Goal: Check status: Check status

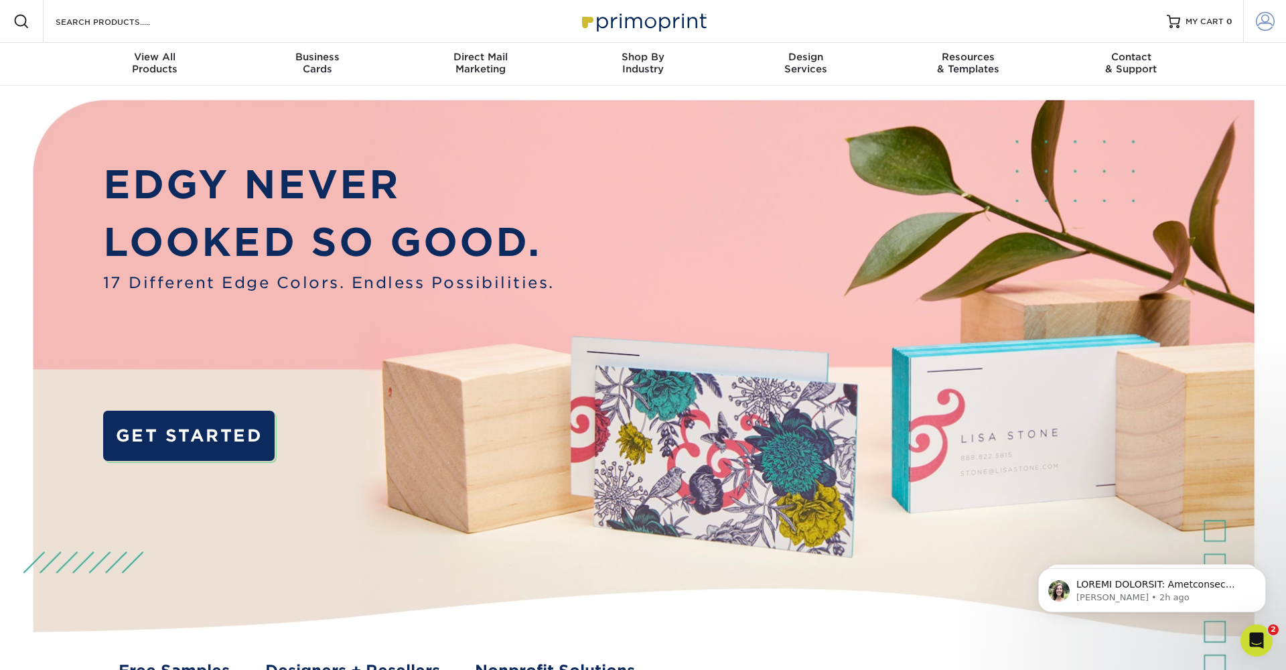
click at [1270, 22] on span at bounding box center [1264, 21] width 19 height 19
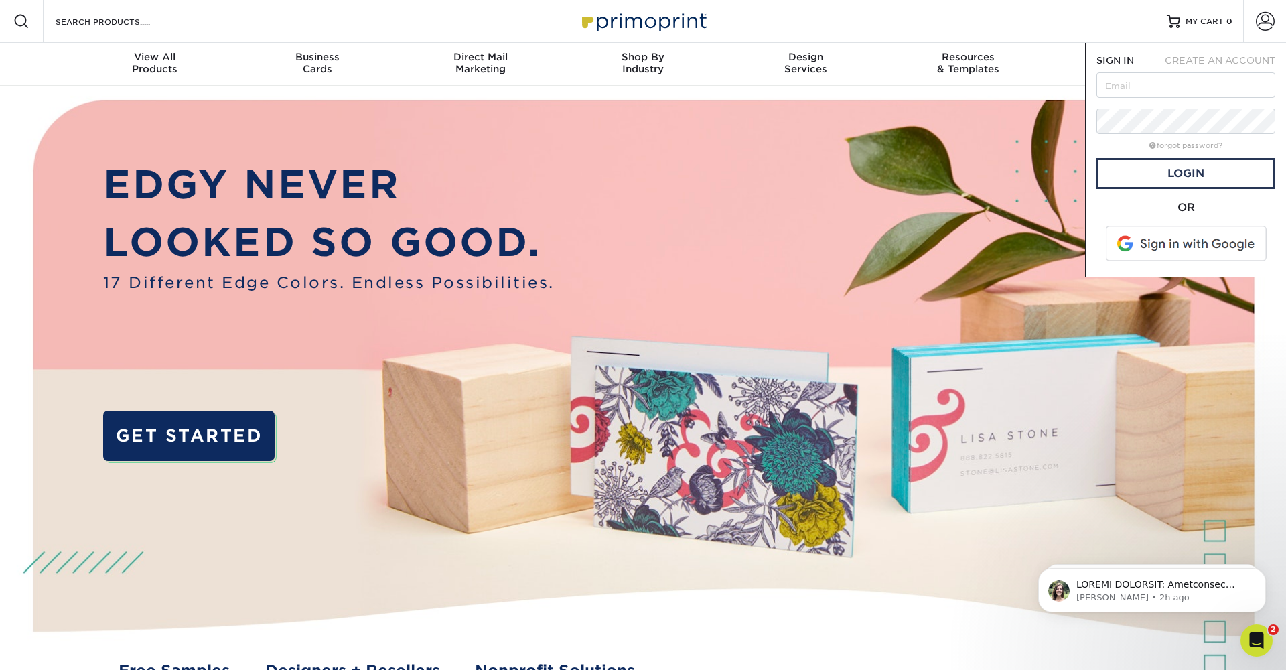
click at [1154, 242] on span at bounding box center [1186, 243] width 171 height 35
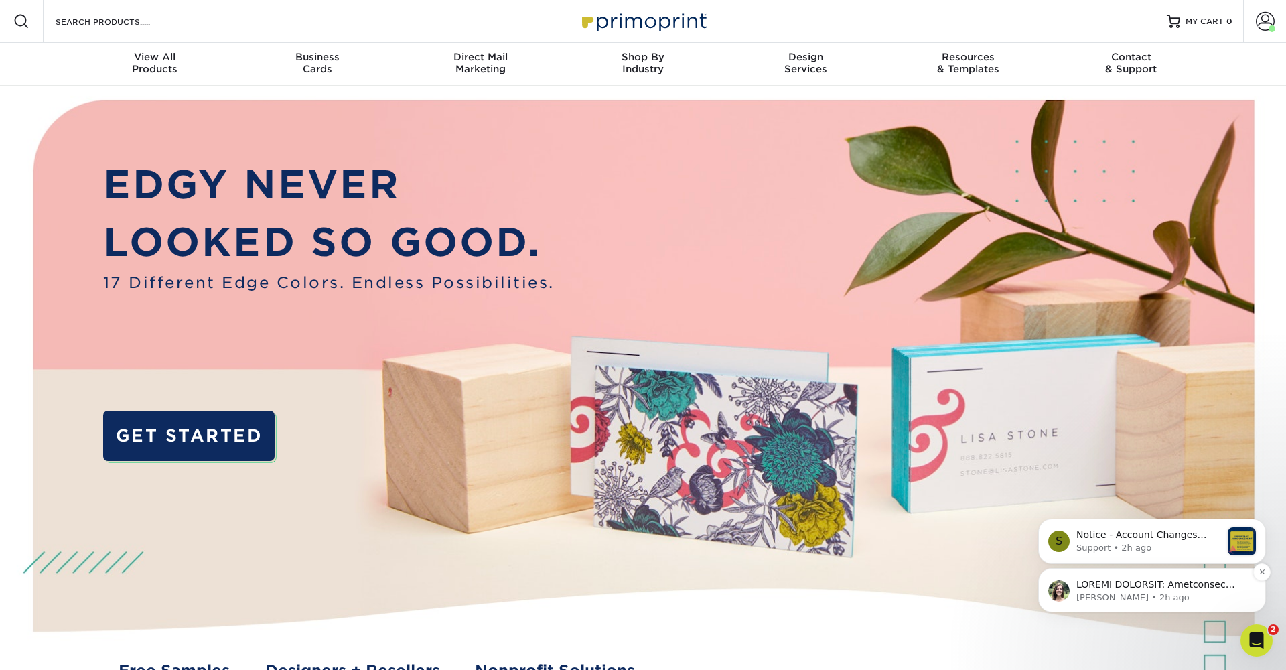
click at [1116, 589] on p "Notification stack" at bounding box center [1162, 584] width 173 height 13
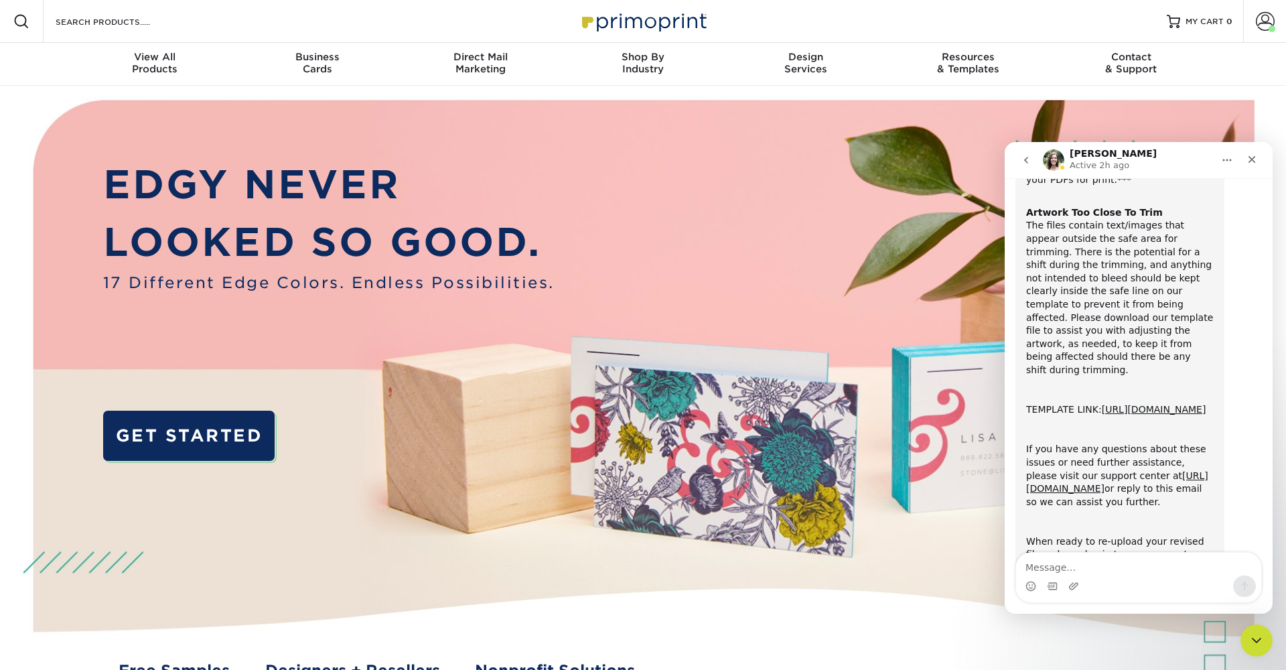
scroll to position [553, 0]
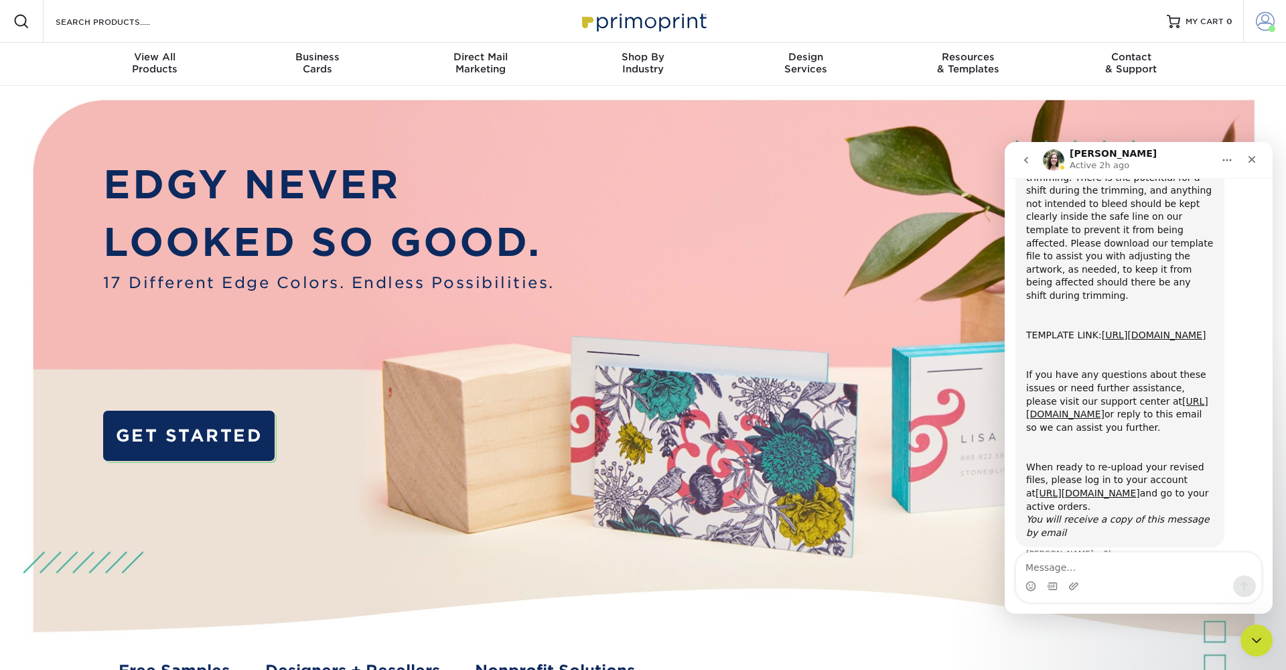
click at [1262, 23] on span at bounding box center [1264, 21] width 19 height 19
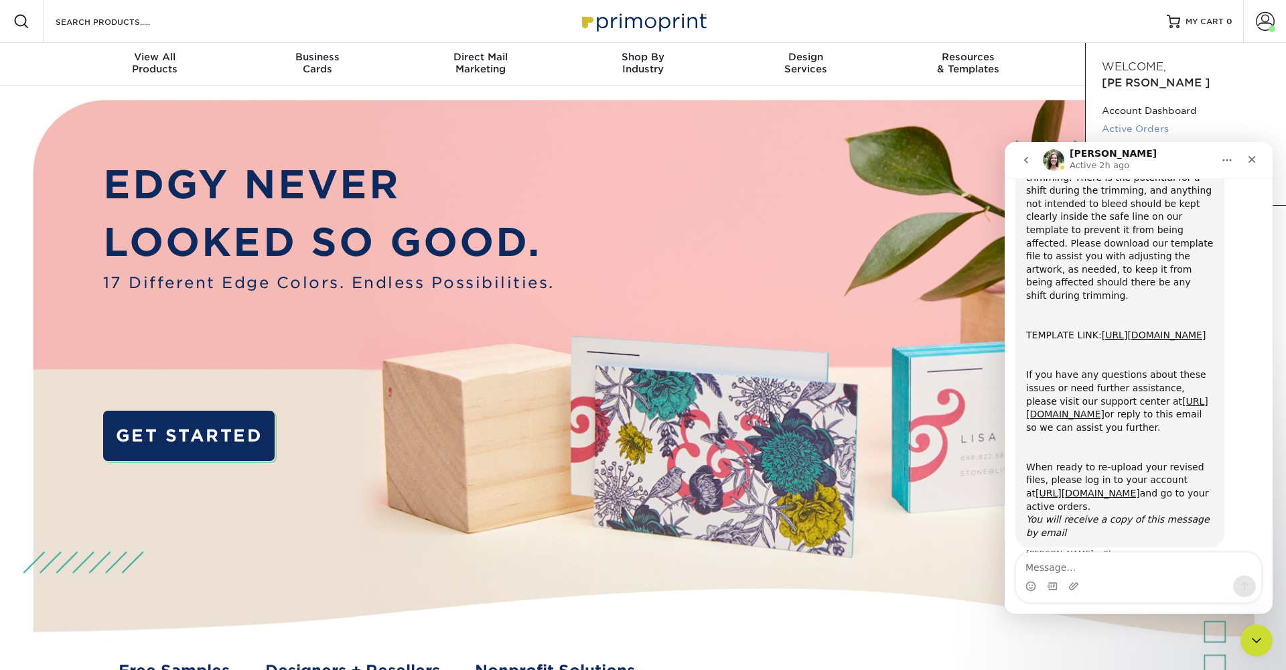
click at [1152, 120] on link "Active Orders" at bounding box center [1185, 129] width 168 height 18
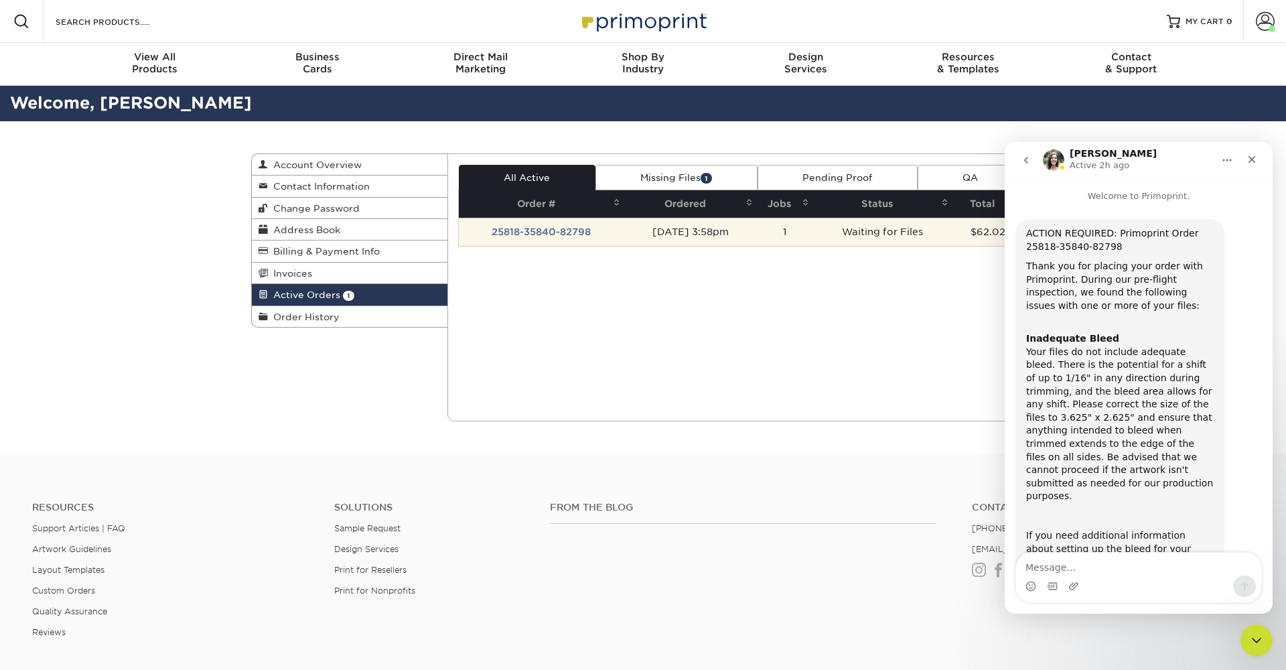
scroll to position [553, 0]
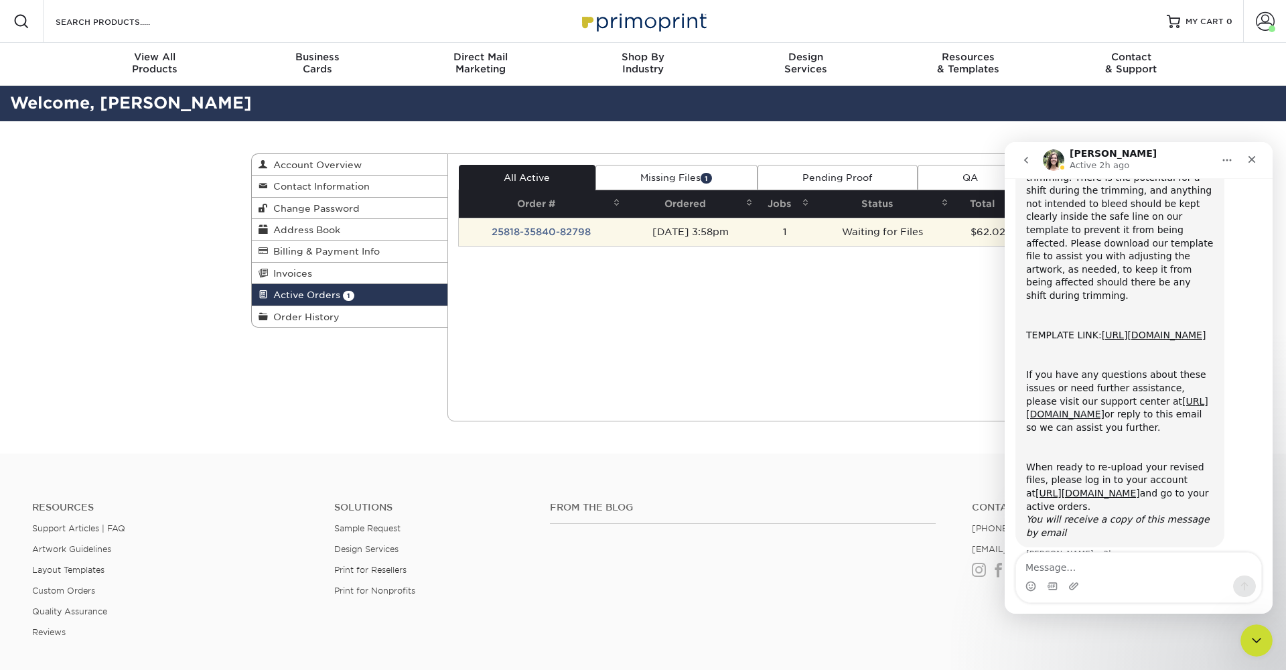
click at [552, 233] on td "25818-35840-82798" at bounding box center [542, 232] width 166 height 28
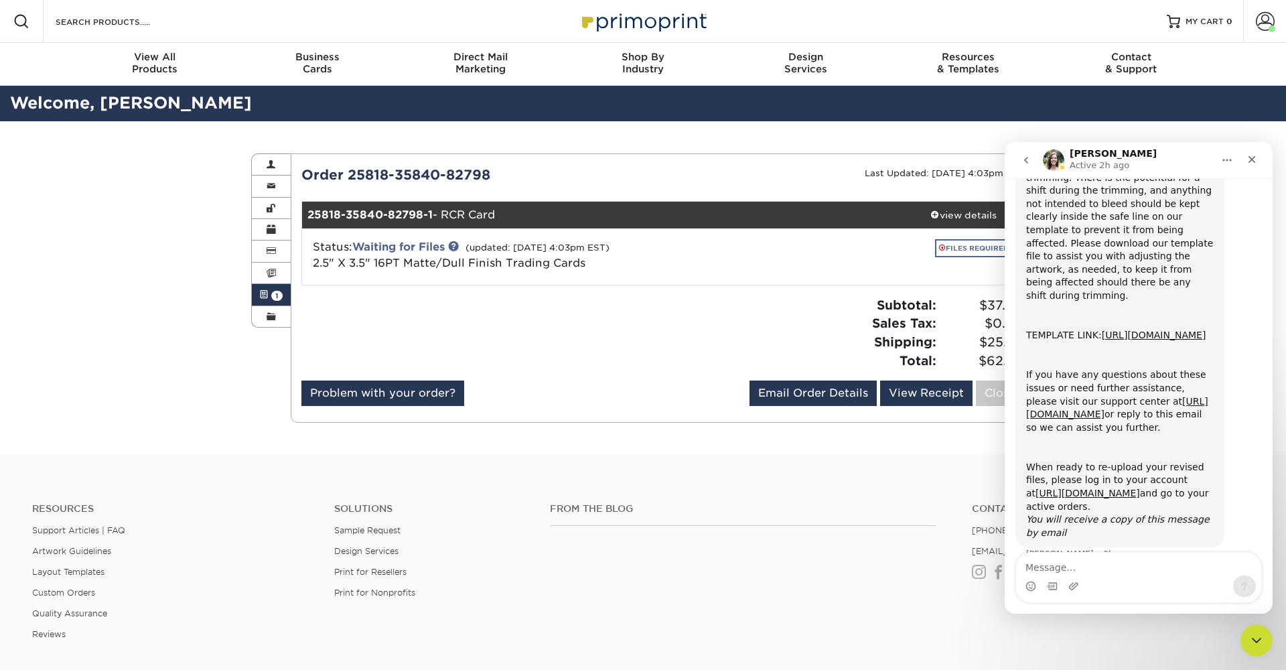
click at [972, 248] on link "FILES REQUIRED" at bounding box center [974, 248] width 78 height 18
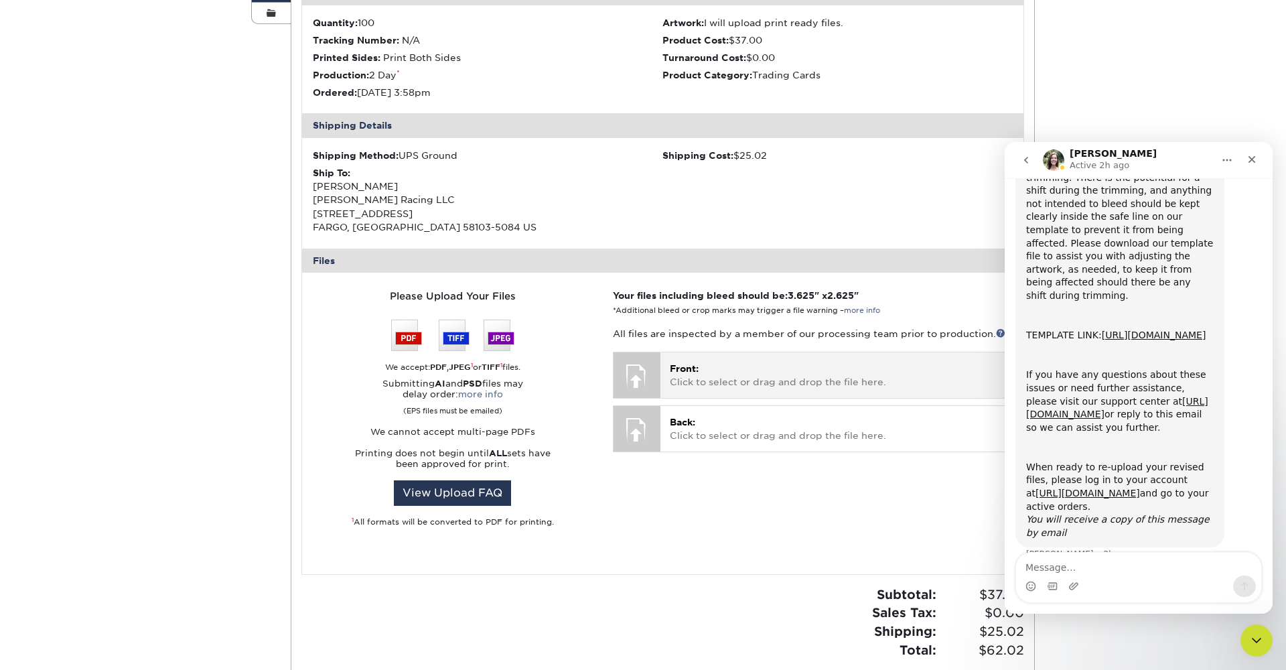
scroll to position [313, 0]
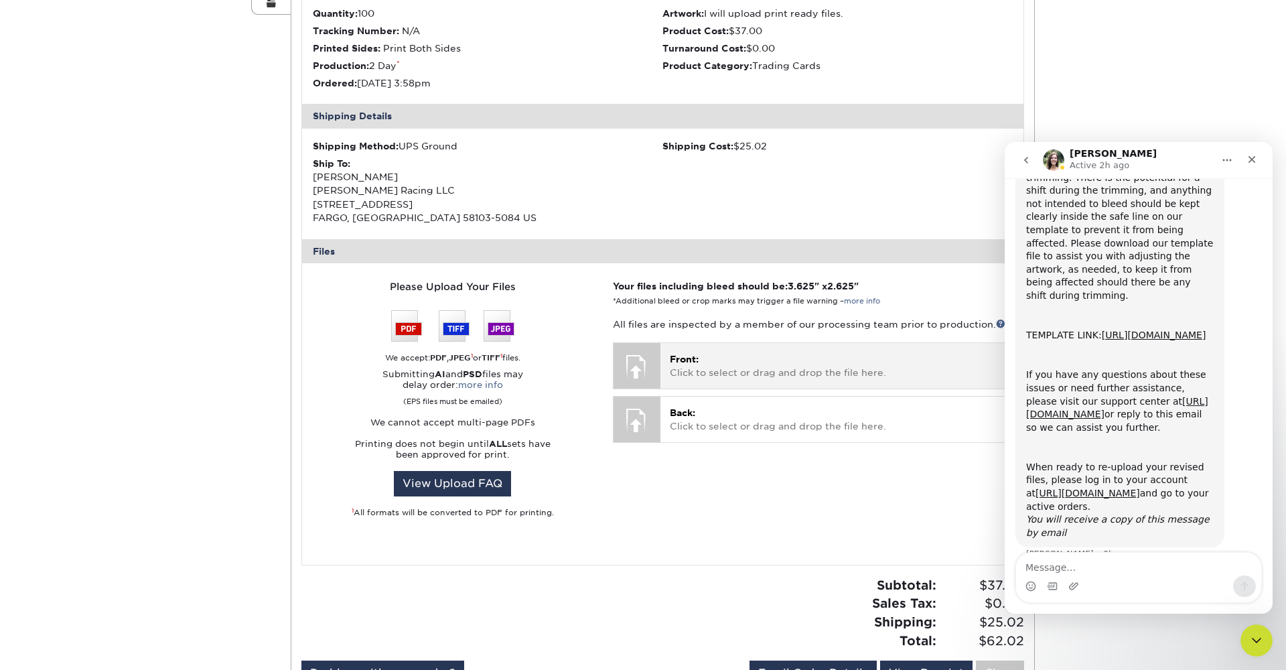
click at [668, 372] on div "Front: Click to select or drag and drop the file here. Choose file" at bounding box center [836, 365] width 352 height 45
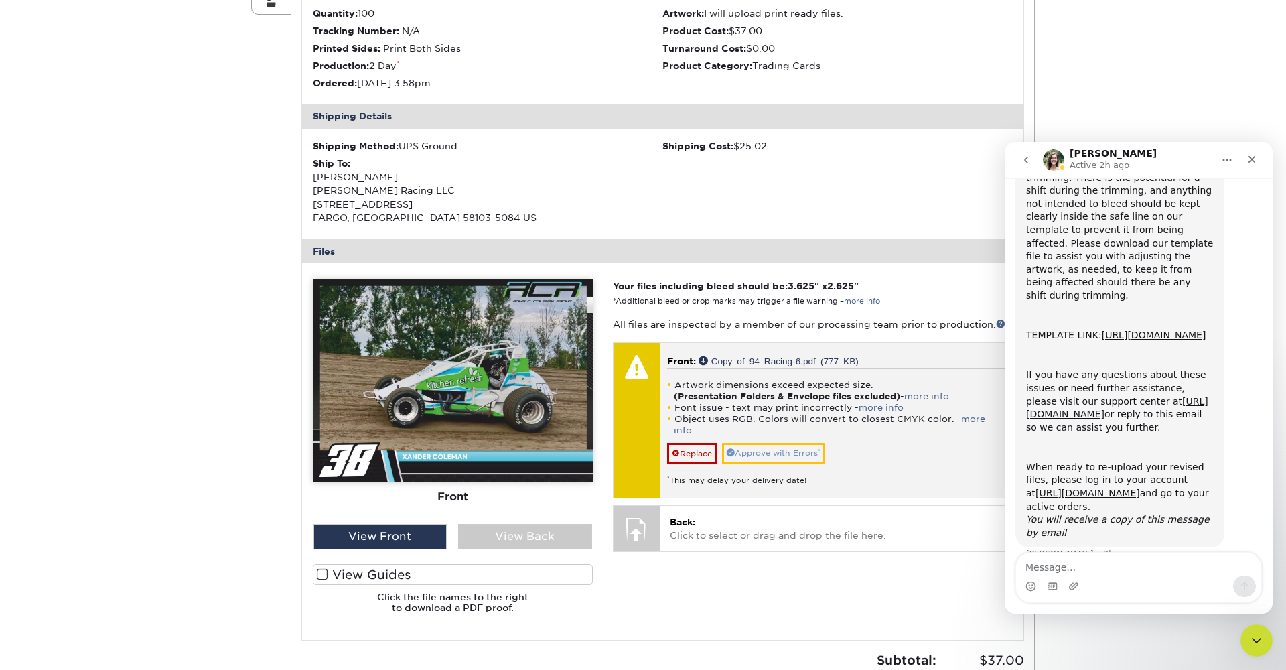
click at [795, 443] on link "Approve with Errors *" at bounding box center [773, 453] width 103 height 21
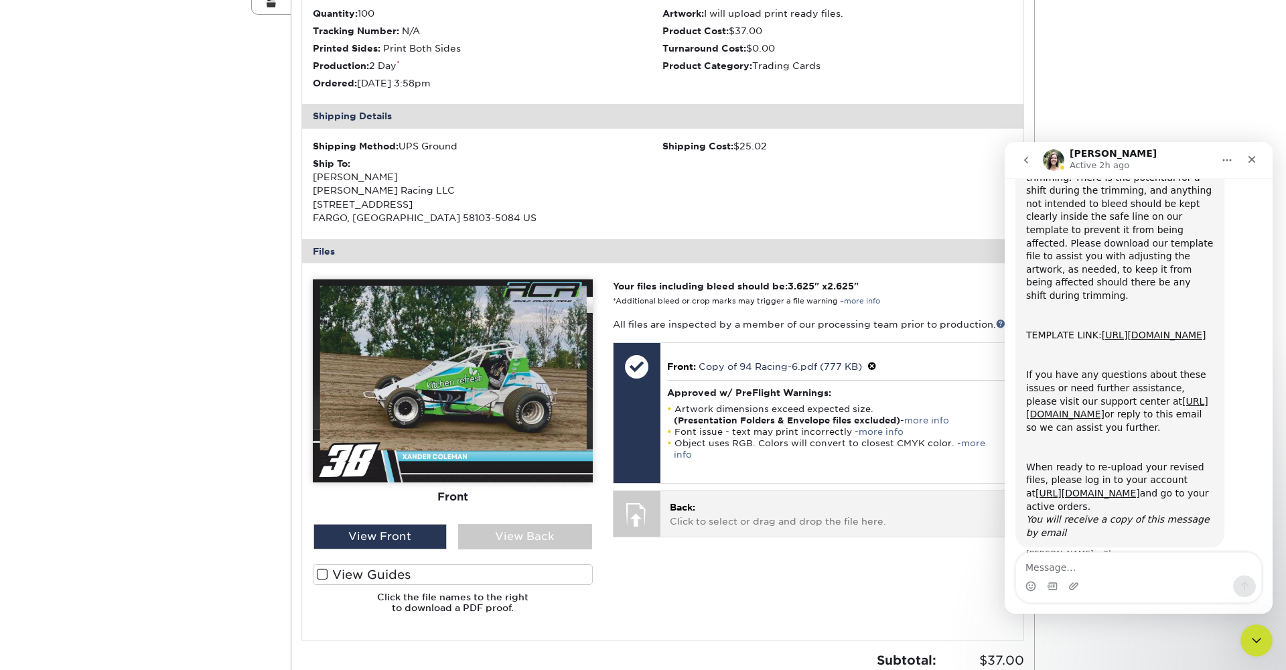
click at [733, 500] on p "Back: Click to select or drag and drop the file here." at bounding box center [836, 513] width 333 height 27
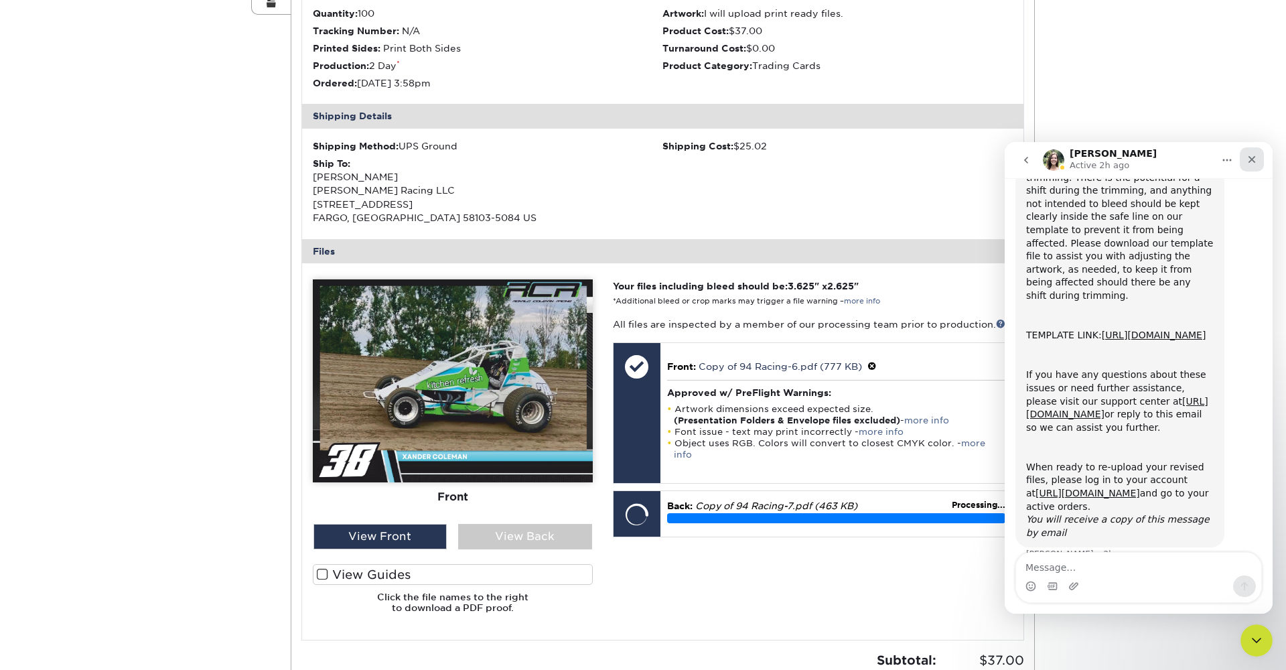
click at [1252, 153] on div "Close" at bounding box center [1251, 159] width 24 height 24
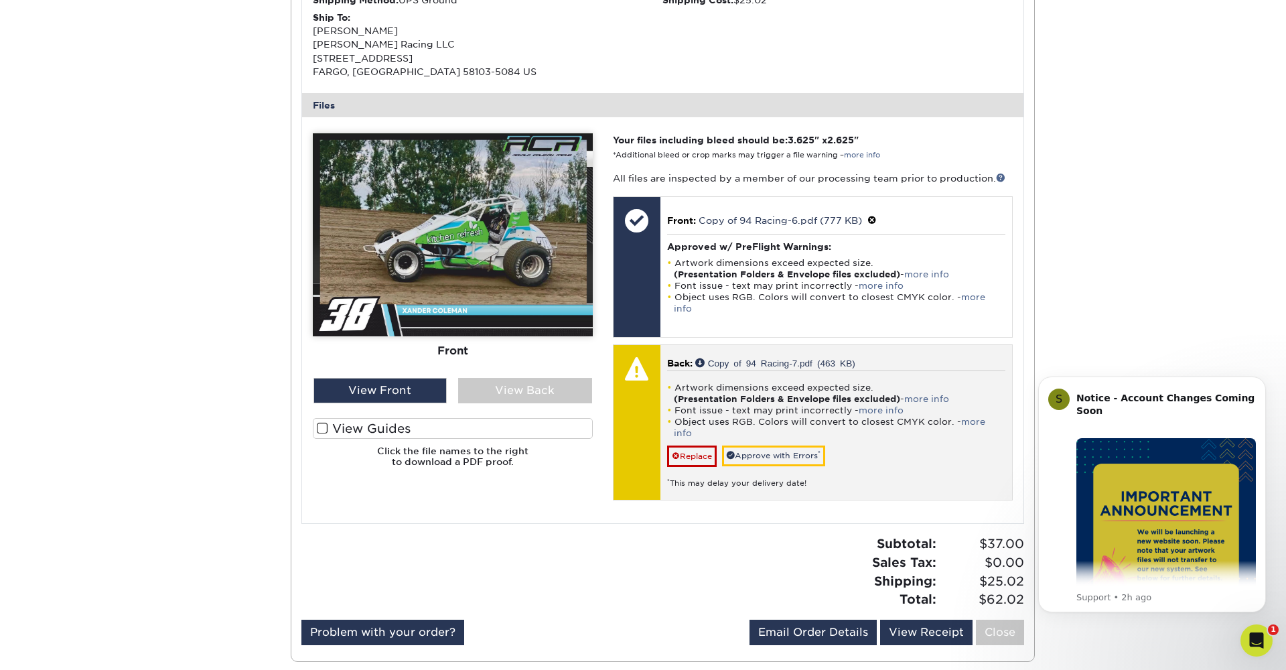
scroll to position [459, 0]
click at [782, 445] on link "Approve with Errors *" at bounding box center [773, 455] width 103 height 21
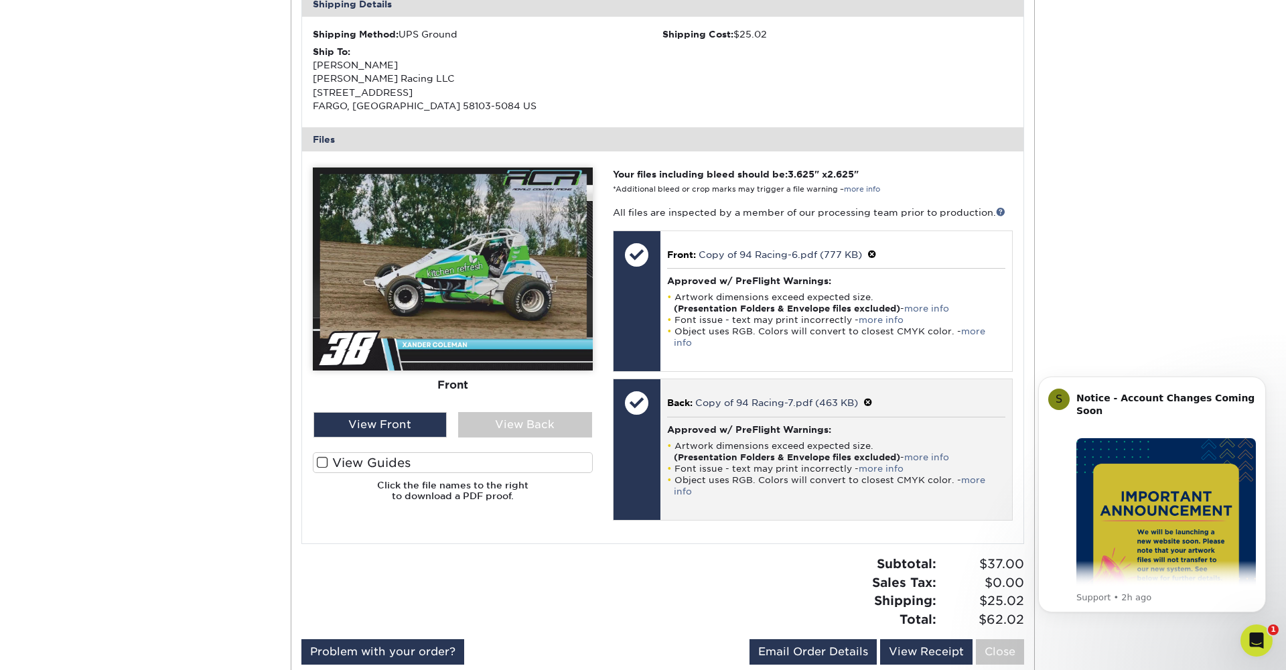
scroll to position [427, 0]
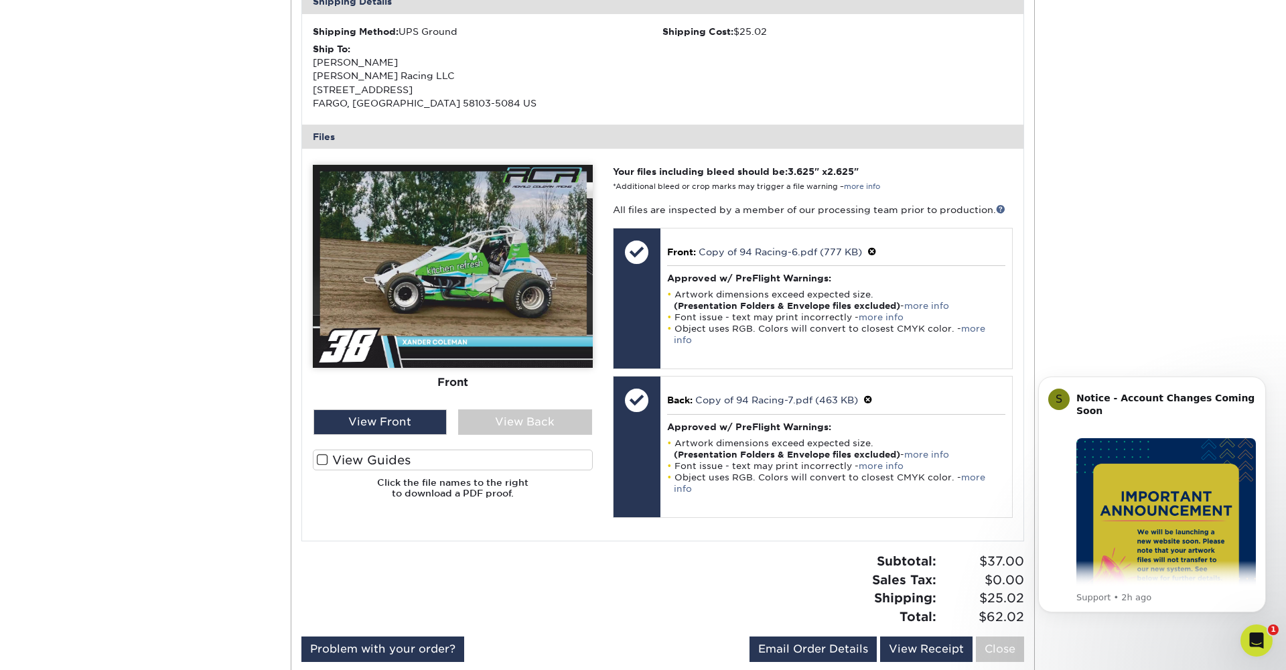
click at [321, 459] on span at bounding box center [322, 459] width 11 height 13
click at [0, 0] on input "View Guides" at bounding box center [0, 0] width 0 height 0
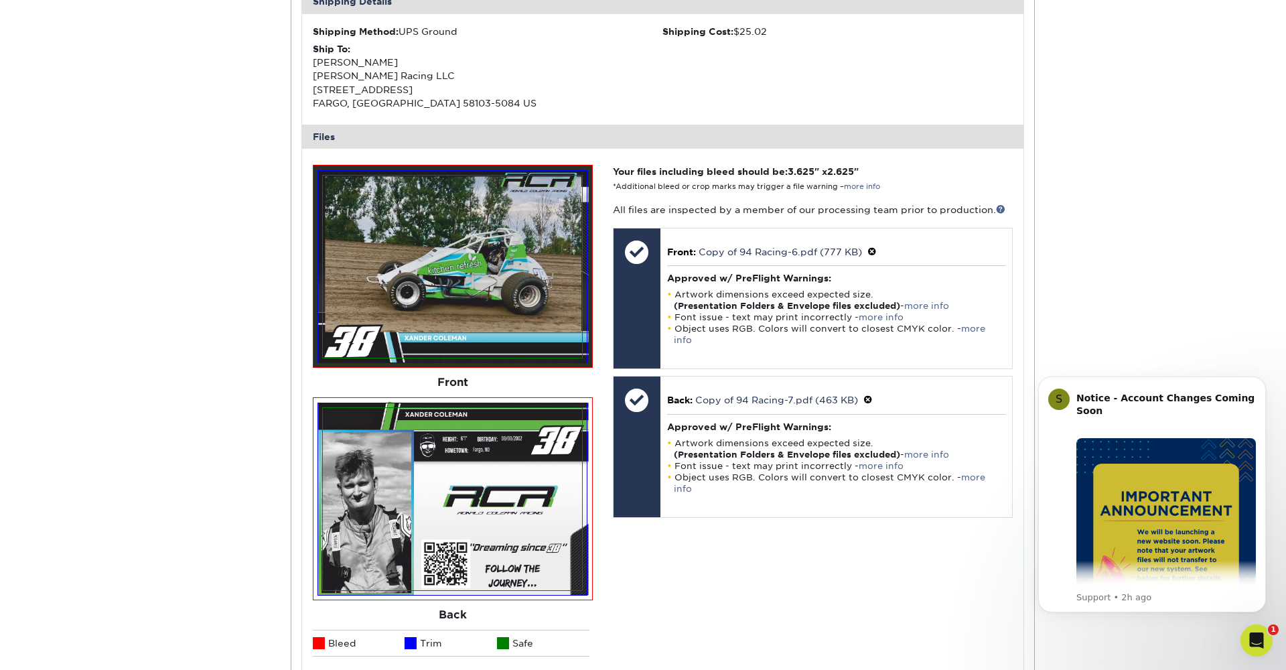
click at [441, 287] on img at bounding box center [452, 266] width 259 height 182
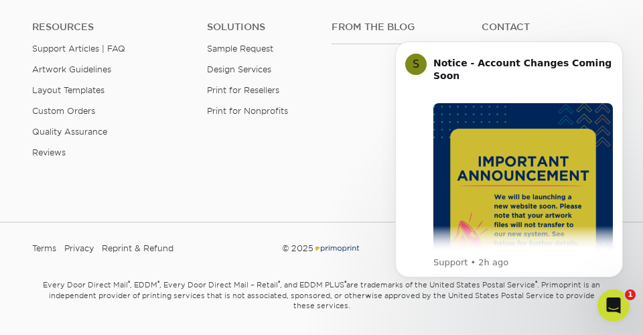
scroll to position [0, 0]
click at [615, 47] on button "Dismiss notification" at bounding box center [618, 45] width 17 height 17
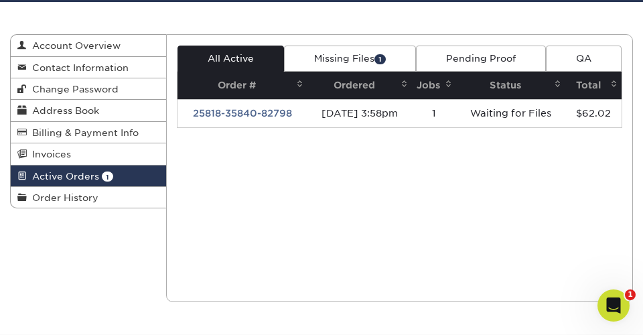
scroll to position [75, 0]
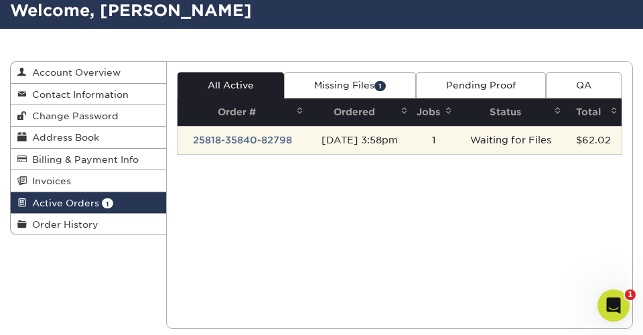
click at [247, 137] on td "25818-35840-82798" at bounding box center [242, 140] width 131 height 28
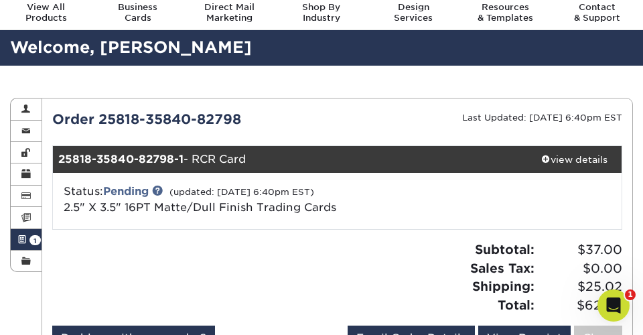
scroll to position [34, 0]
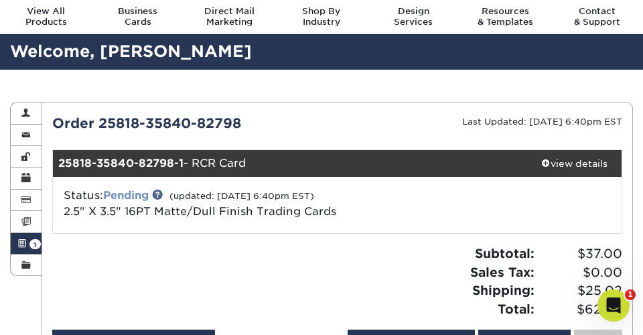
click at [135, 193] on link "Pending" at bounding box center [126, 195] width 46 height 13
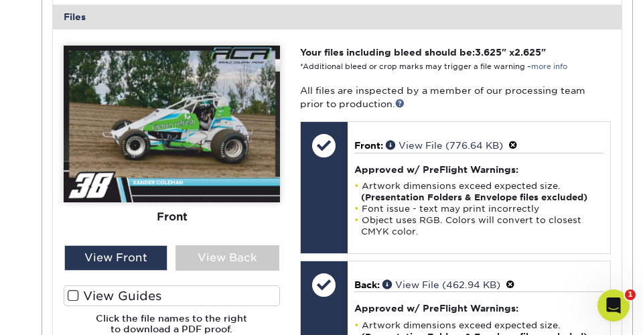
scroll to position [530, 0]
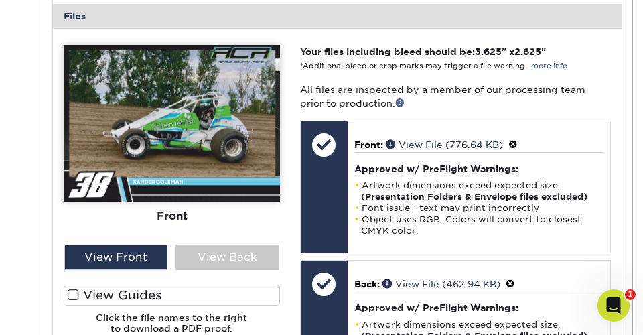
click at [73, 289] on span at bounding box center [73, 295] width 11 height 13
click at [0, 0] on input "View Guides" at bounding box center [0, 0] width 0 height 0
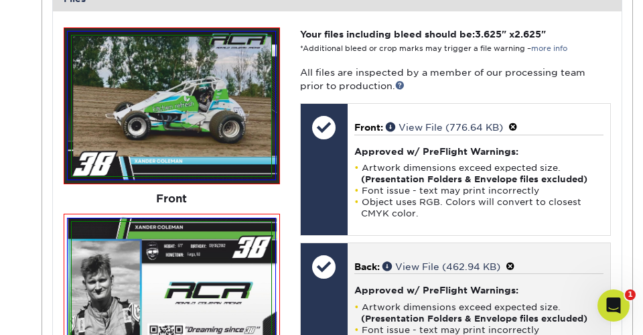
scroll to position [521, 0]
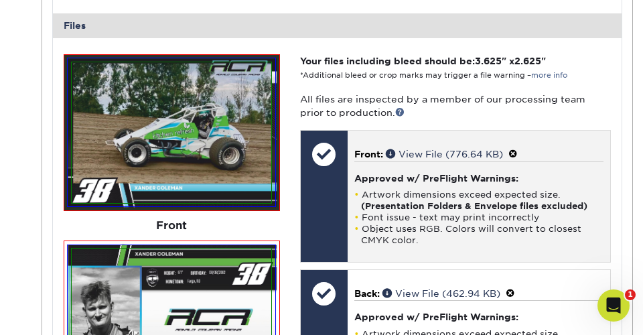
click at [516, 150] on span at bounding box center [512, 154] width 9 height 11
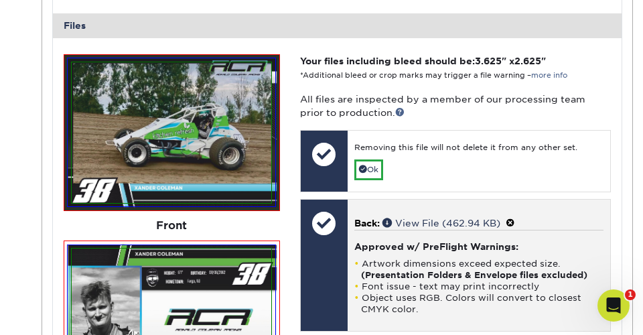
click at [515, 218] on span at bounding box center [510, 223] width 9 height 11
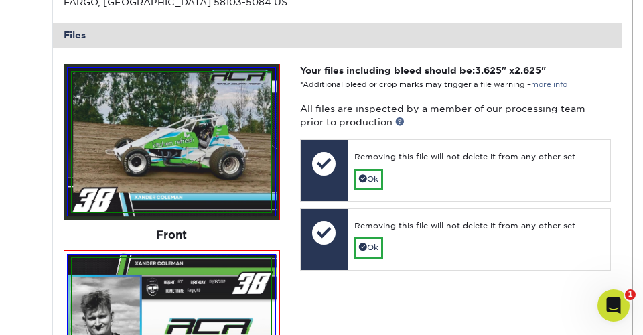
scroll to position [516, 0]
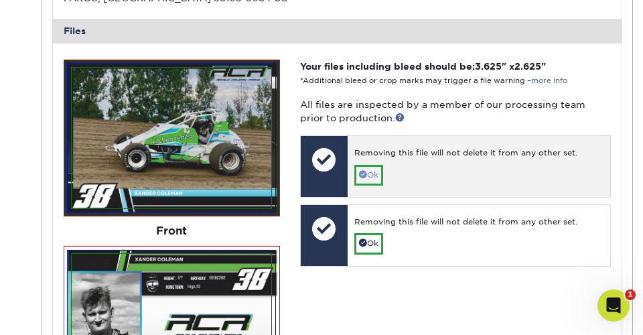
click at [372, 167] on link "Ok" at bounding box center [368, 175] width 29 height 21
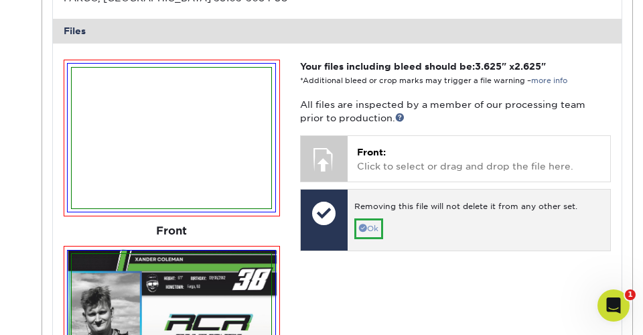
click at [374, 231] on link "Ok" at bounding box center [368, 228] width 29 height 21
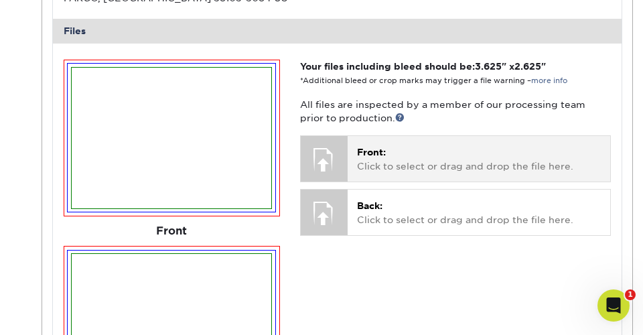
click at [392, 146] on p "Front: Click to select or drag and drop the file here." at bounding box center [479, 158] width 244 height 27
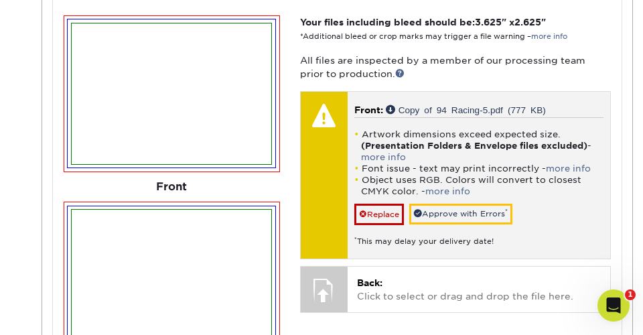
scroll to position [560, 0]
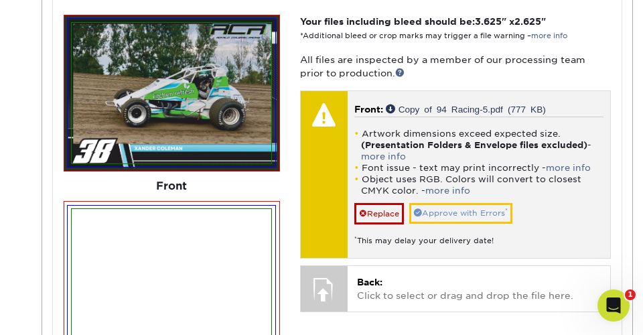
click at [482, 206] on link "Approve with Errors *" at bounding box center [460, 213] width 103 height 21
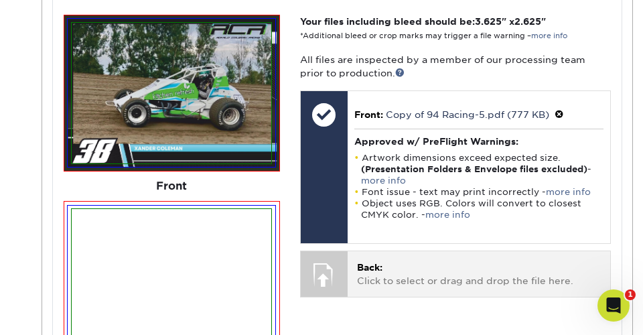
click at [445, 267] on p "Back: Click to select or drag and drop the file here." at bounding box center [479, 273] width 244 height 27
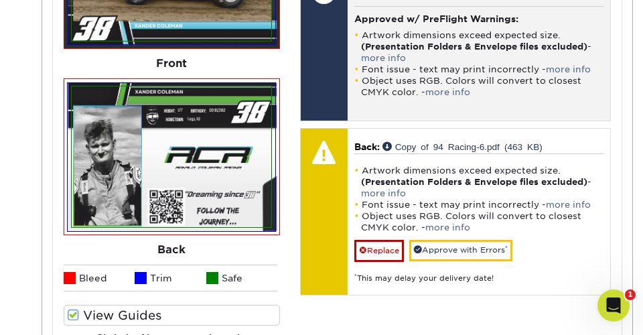
scroll to position [696, 0]
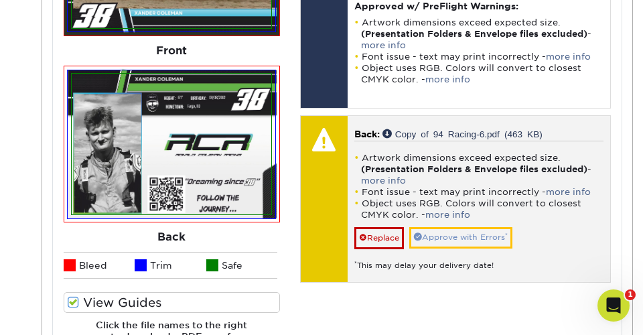
click at [447, 230] on link "Approve with Errors *" at bounding box center [460, 237] width 103 height 21
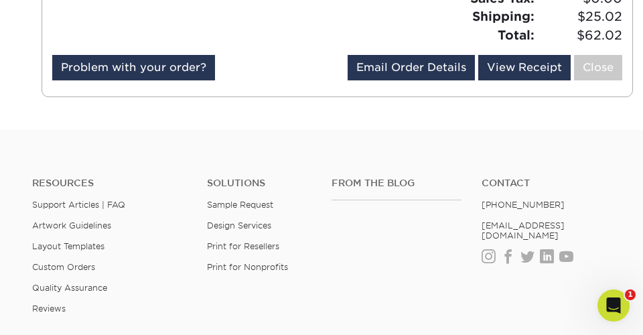
scroll to position [1131, 0]
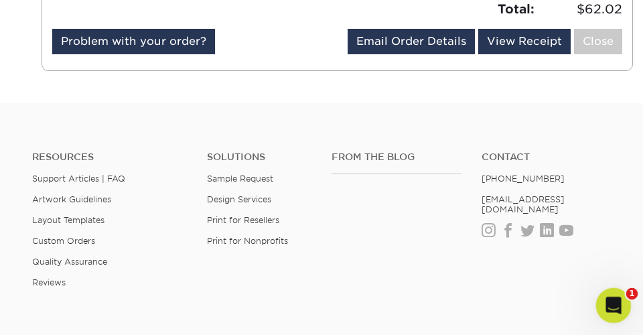
click at [615, 305] on icon "Open Intercom Messenger" at bounding box center [612, 304] width 22 height 22
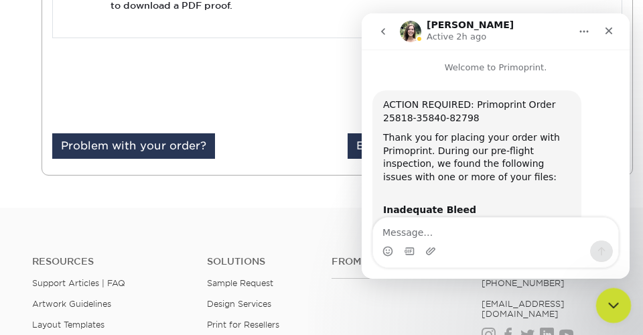
scroll to position [740, 0]
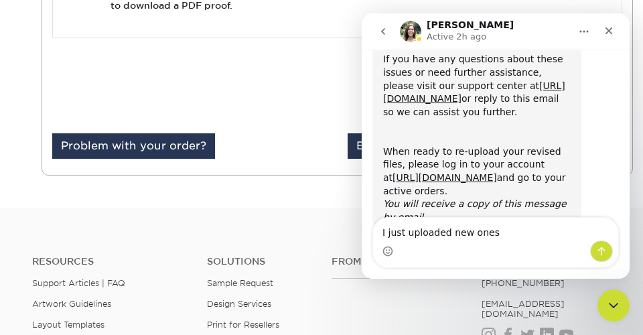
type textarea "I just uploaded new ones."
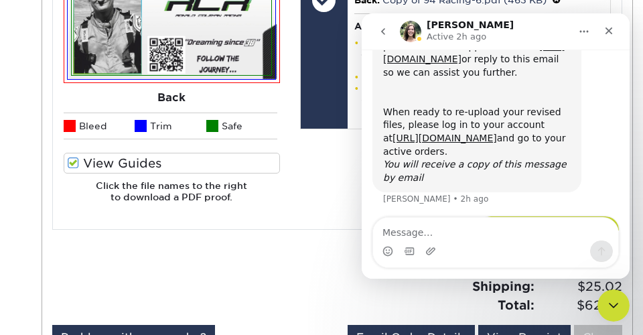
scroll to position [818, 0]
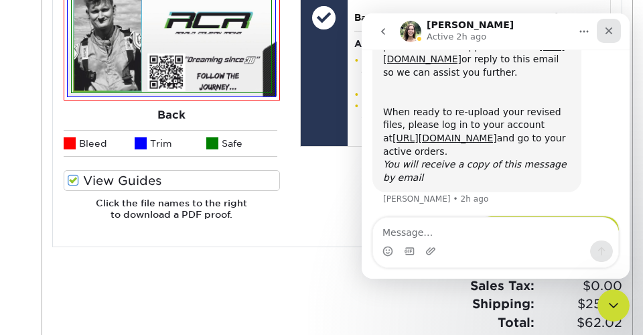
click at [609, 35] on icon "Close" at bounding box center [608, 30] width 11 height 11
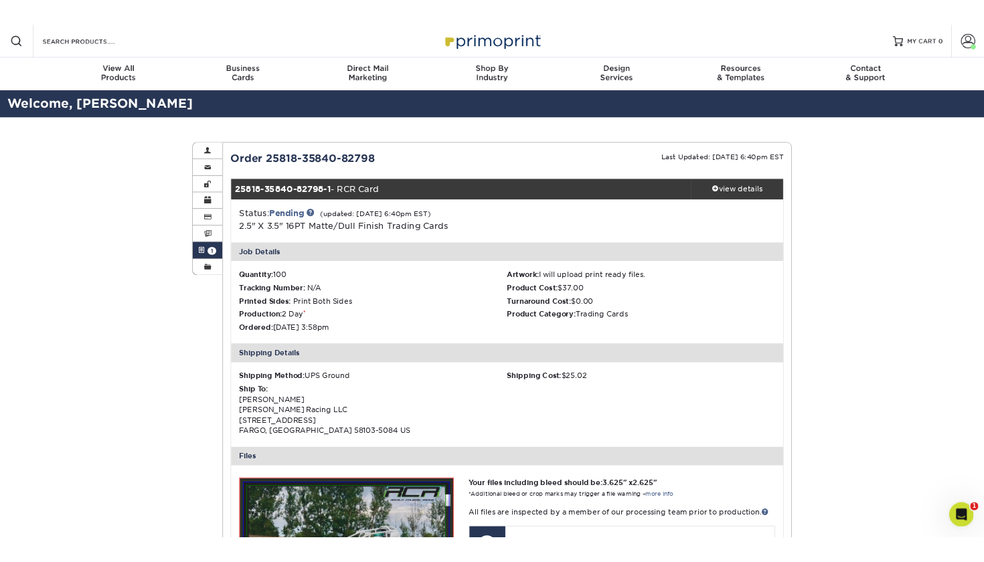
scroll to position [547, 0]
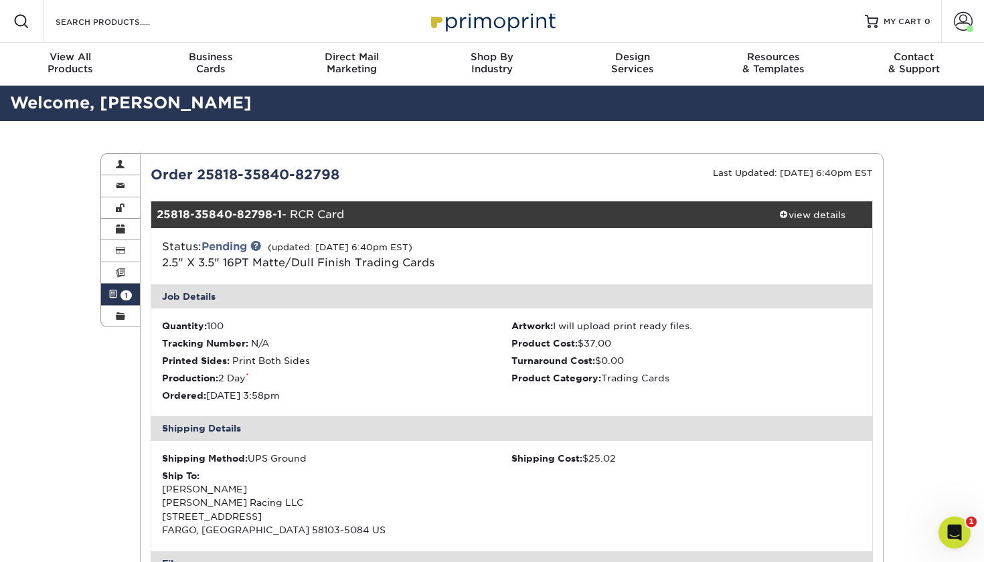
click at [964, 529] on div "Open Intercom Messenger" at bounding box center [953, 531] width 44 height 44
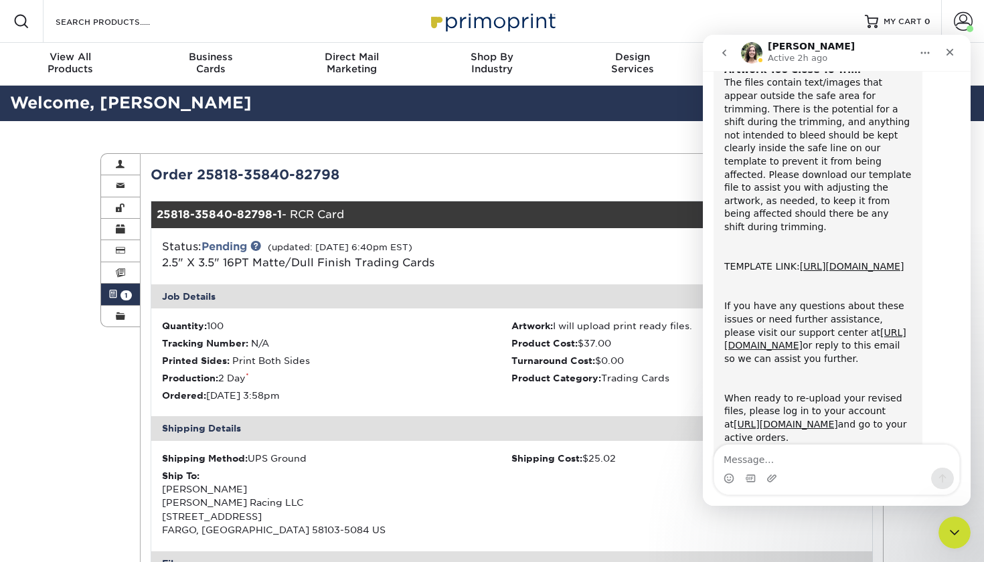
scroll to position [593, 0]
